Goal: Transaction & Acquisition: Purchase product/service

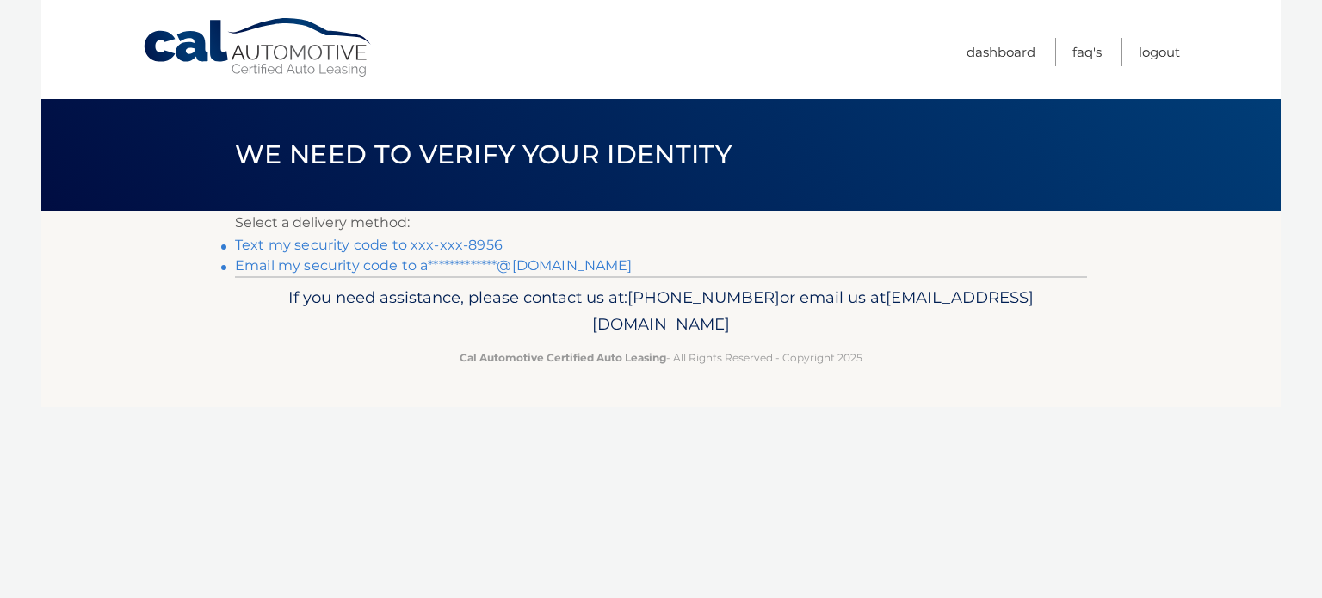
click at [430, 244] on link "Text my security code to xxx-xxx-8956" at bounding box center [369, 245] width 268 height 16
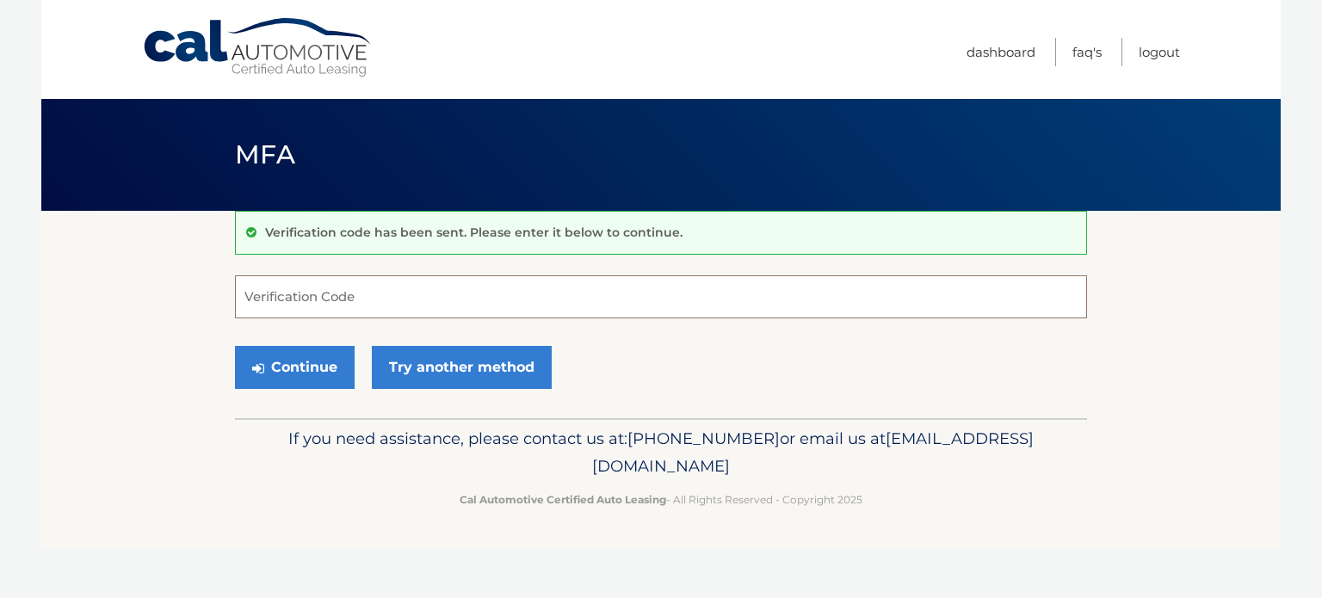
click at [272, 275] on input "Verification Code" at bounding box center [661, 296] width 852 height 43
type input "730983"
click at [235, 346] on button "Continue" at bounding box center [295, 367] width 120 height 43
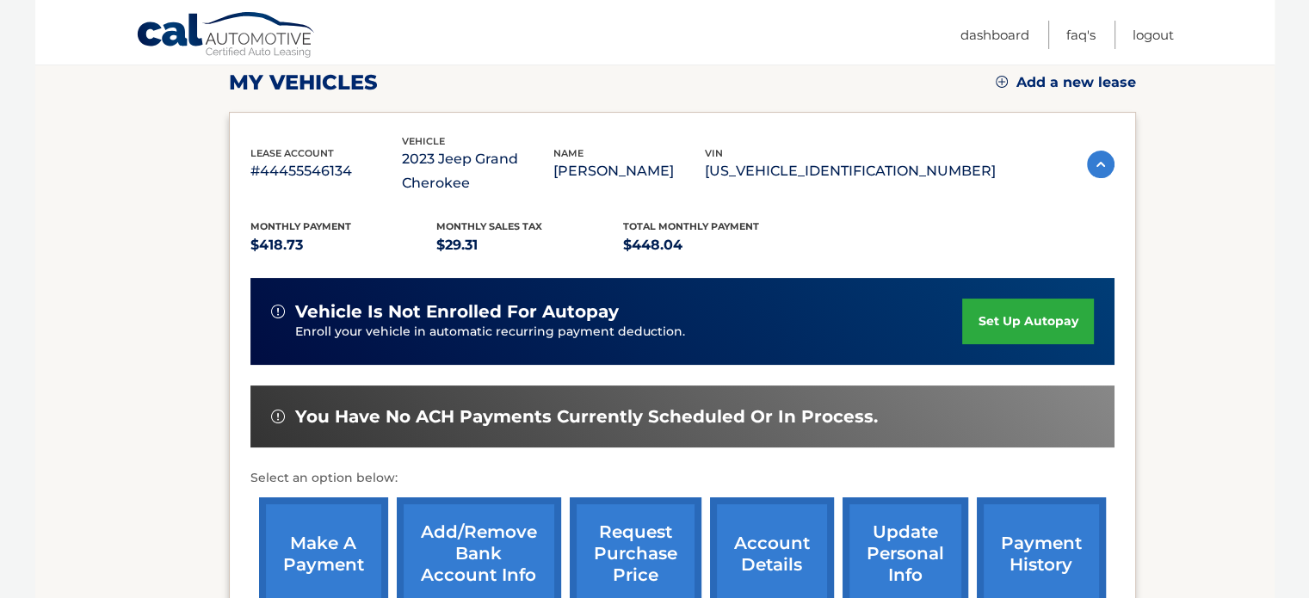
scroll to position [344, 0]
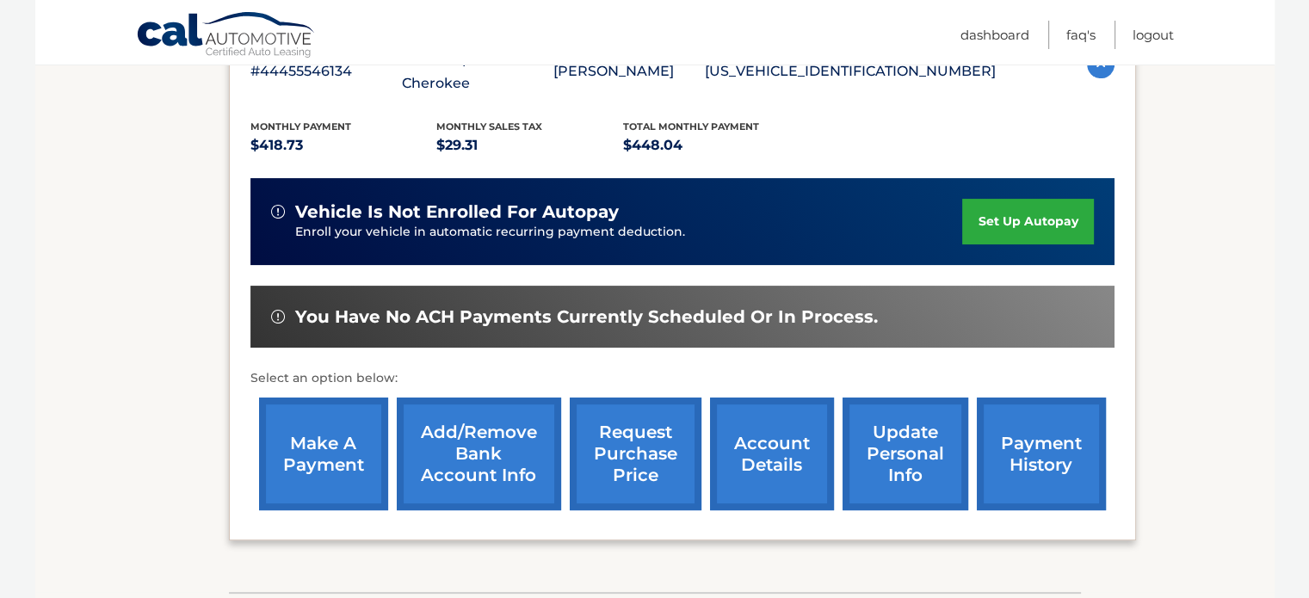
click at [345, 471] on link "make a payment" at bounding box center [323, 454] width 129 height 113
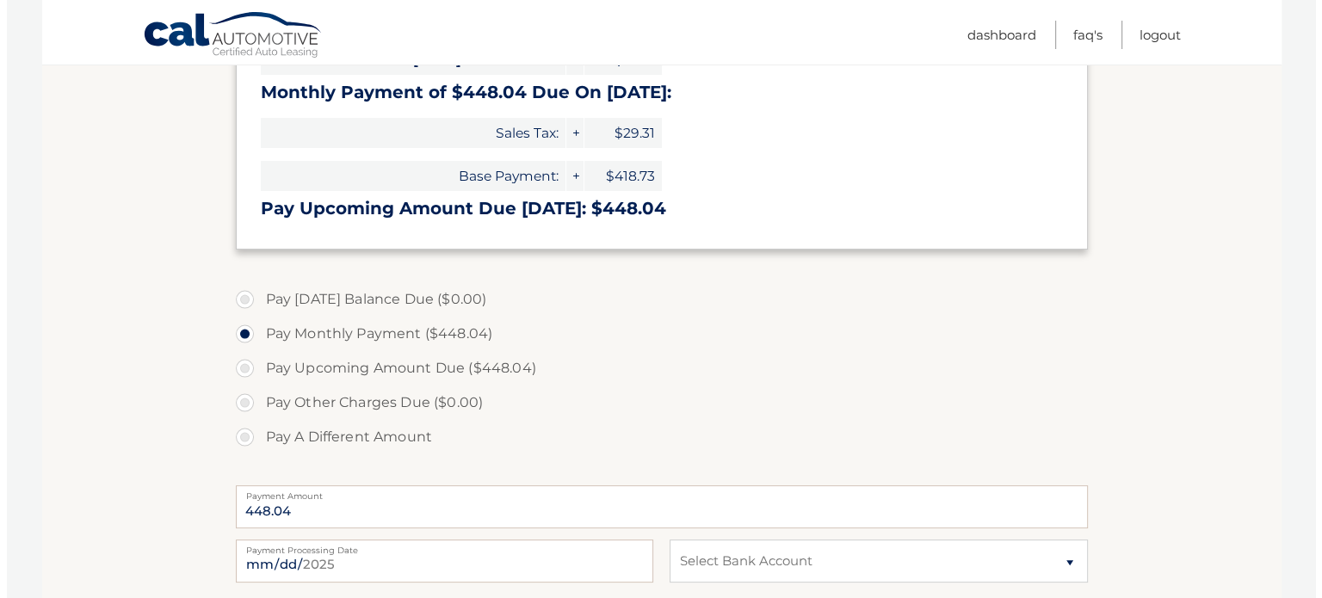
scroll to position [517, 0]
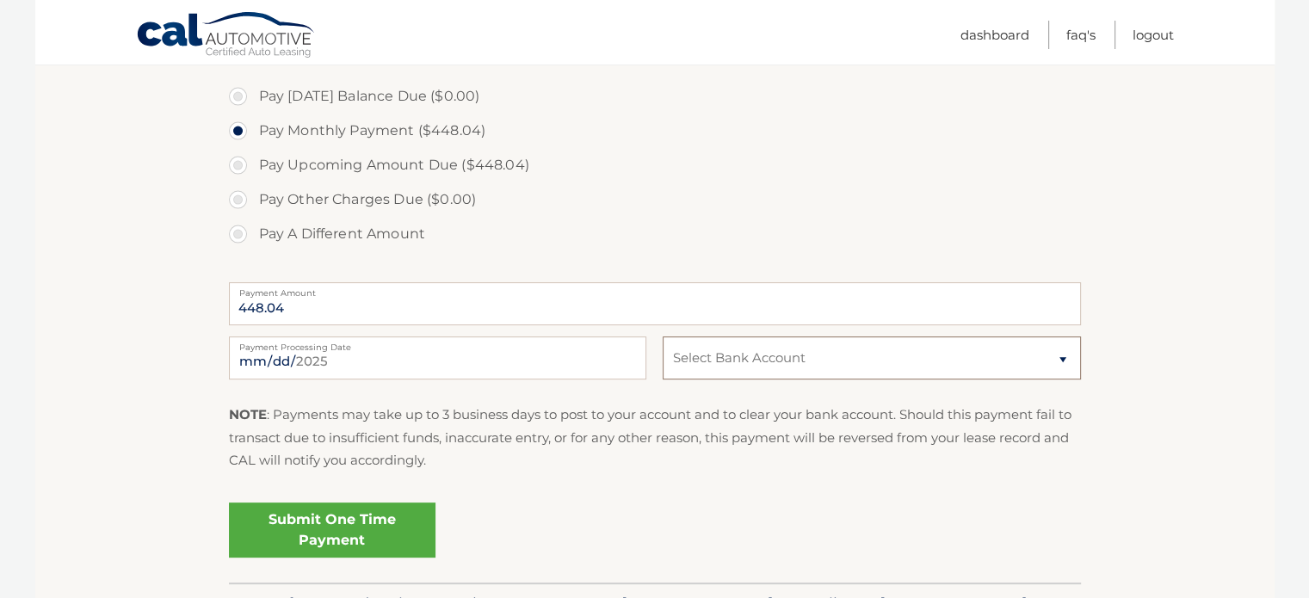
click at [716, 361] on select "Select Bank Account Checking BANK OF AMERICA, N.A. *****5375 Checking BANK OF A…" at bounding box center [872, 358] width 418 height 43
select select "OGVhM2M5YTAtM2E0OC00NDZkLWExY2YtMDk4NWJhZTBjNzBj"
click at [663, 337] on select "Select Bank Account Checking BANK OF AMERICA, N.A. *****5375 Checking BANK OF A…" at bounding box center [872, 358] width 418 height 43
click at [344, 533] on link "Submit One Time Payment" at bounding box center [332, 530] width 207 height 55
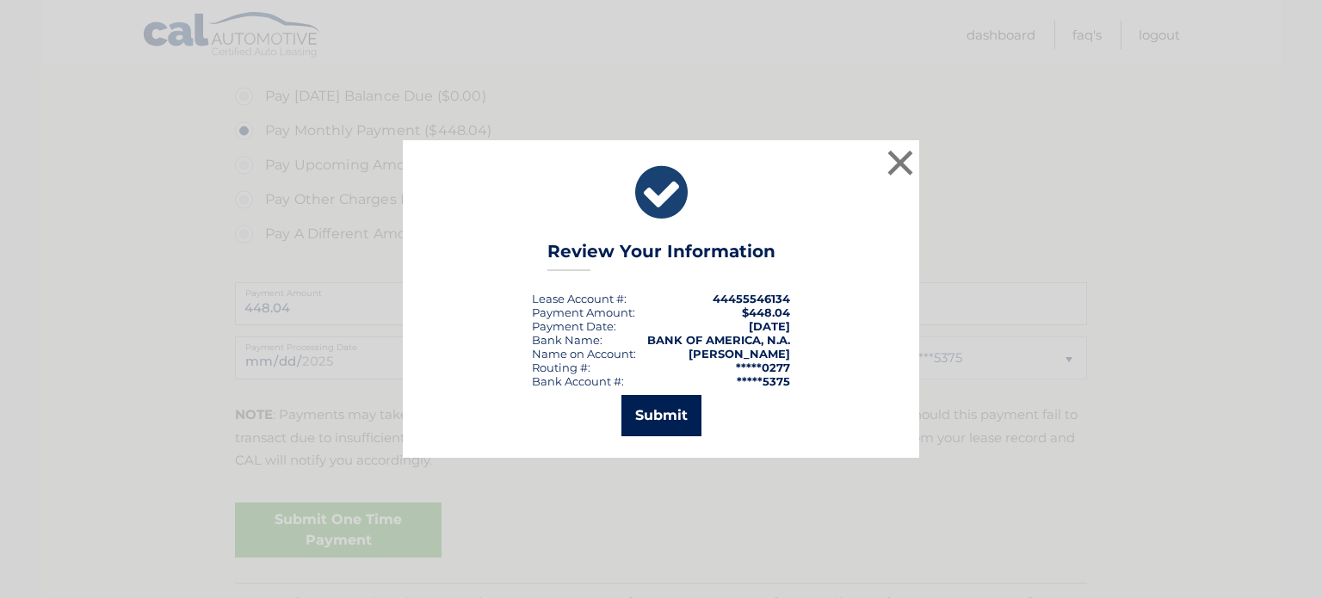
click at [644, 423] on button "Submit" at bounding box center [662, 415] width 80 height 41
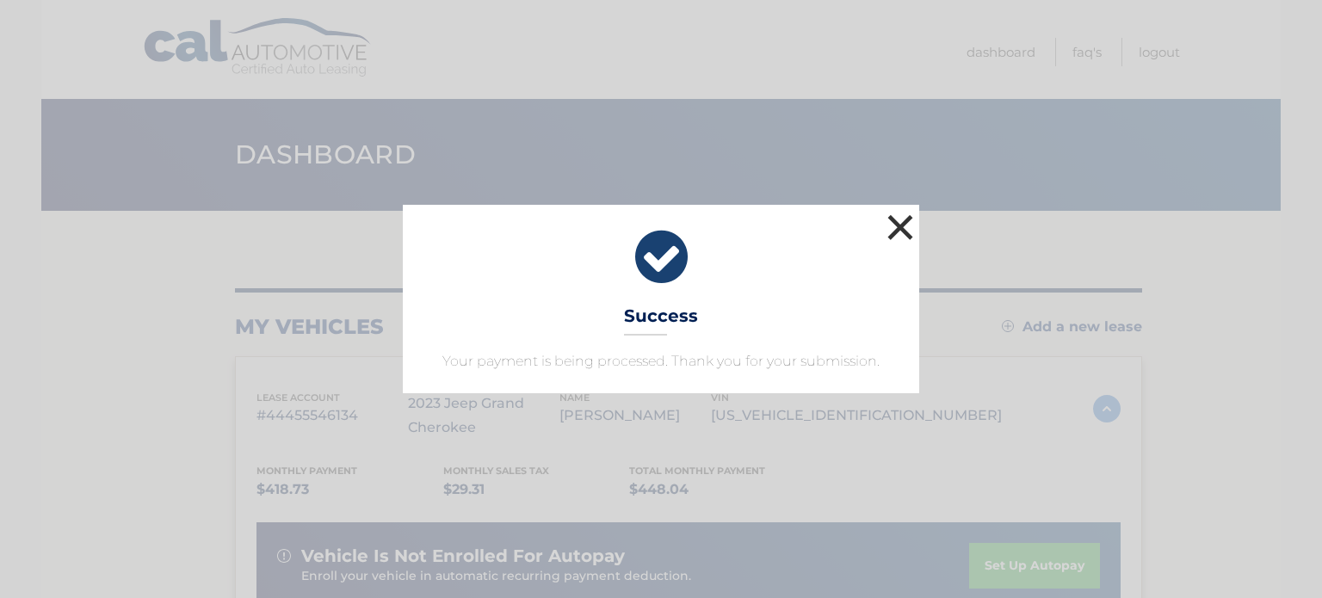
click at [906, 221] on button "×" at bounding box center [900, 227] width 34 height 34
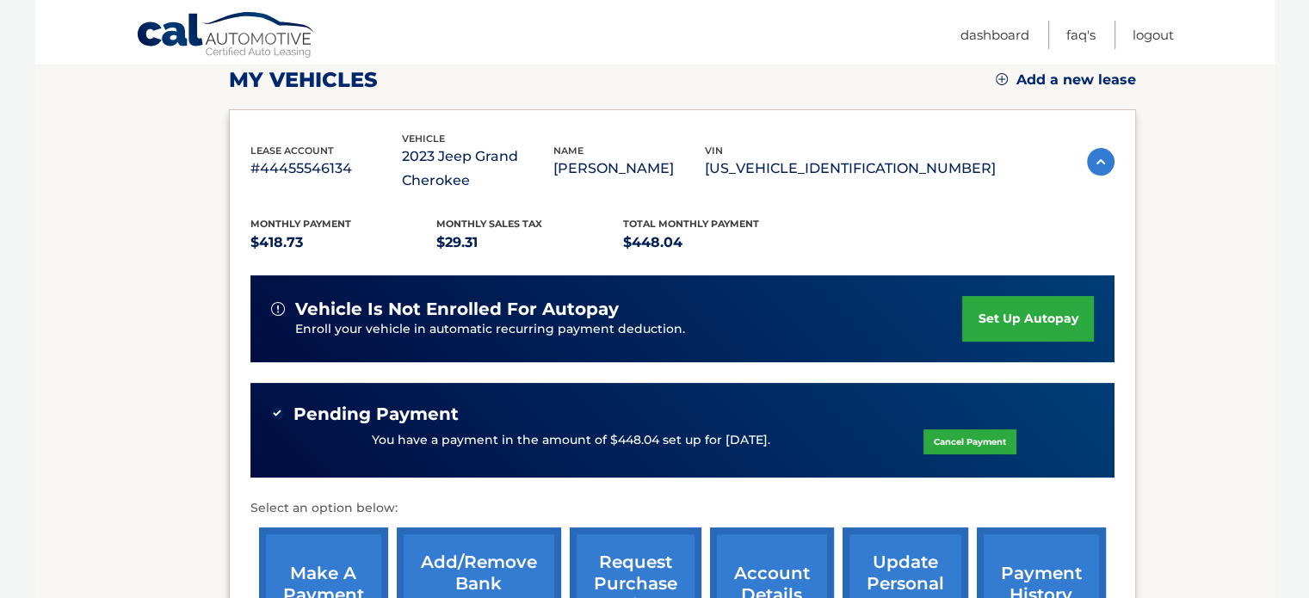
scroll to position [69, 0]
